Goal: Information Seeking & Learning: Learn about a topic

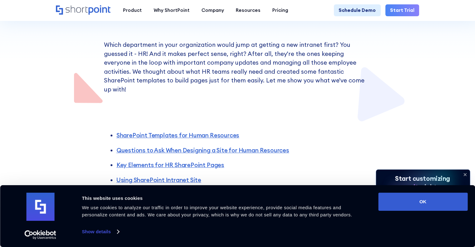
scroll to position [250, 0]
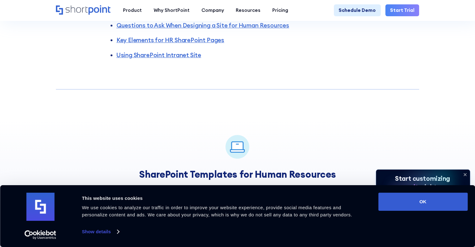
click at [468, 175] on icon at bounding box center [465, 175] width 10 height 10
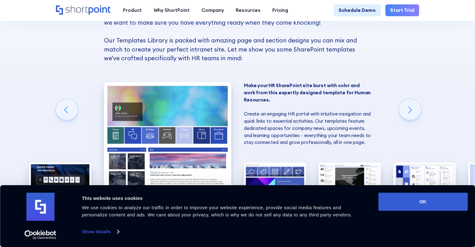
scroll to position [469, 0]
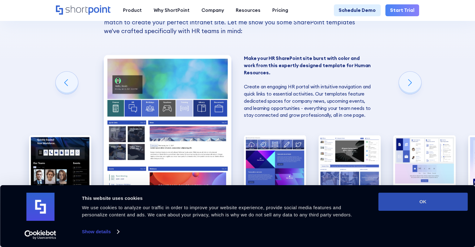
click at [450, 201] on button "OK" at bounding box center [422, 202] width 89 height 18
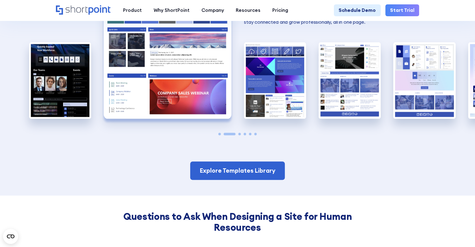
scroll to position [437, 0]
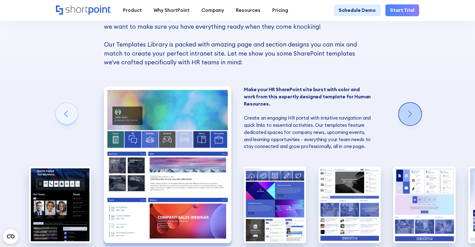
click at [420, 111] on div "Next slide" at bounding box center [410, 114] width 22 height 22
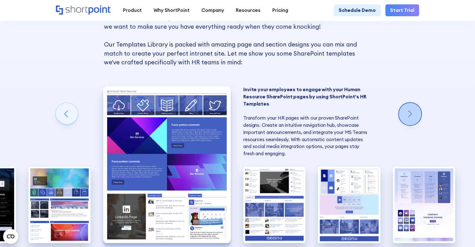
click at [420, 111] on div "Next slide" at bounding box center [410, 114] width 22 height 22
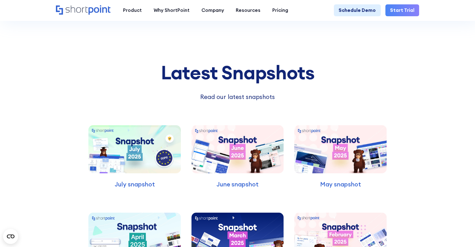
scroll to position [2106, 0]
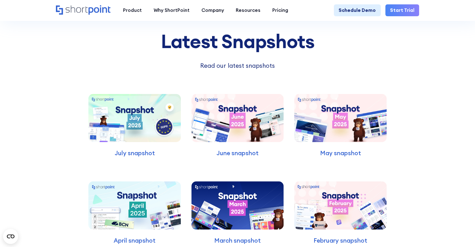
click at [143, 122] on img at bounding box center [134, 118] width 92 height 48
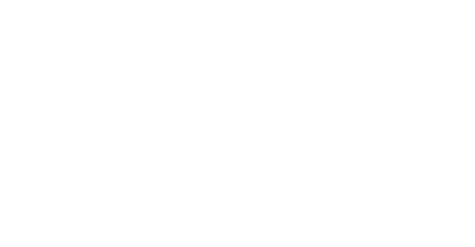
scroll to position [31, 0]
